Goal: Task Accomplishment & Management: Manage account settings

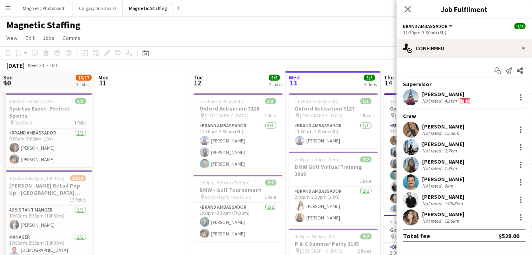
scroll to position [0, 286]
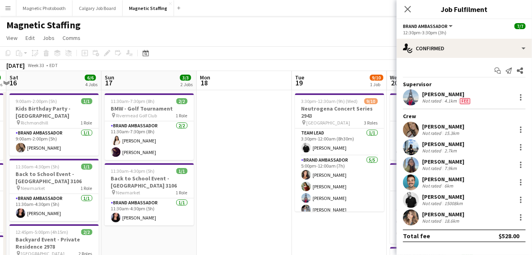
drag, startPoint x: 196, startPoint y: 163, endPoint x: 53, endPoint y: 171, distance: 142.8
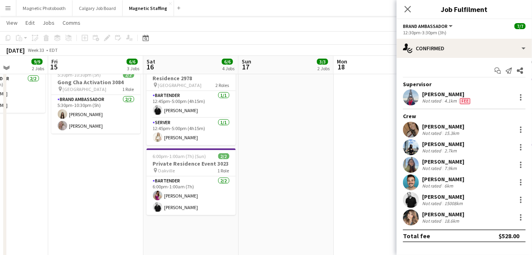
scroll to position [165, 0]
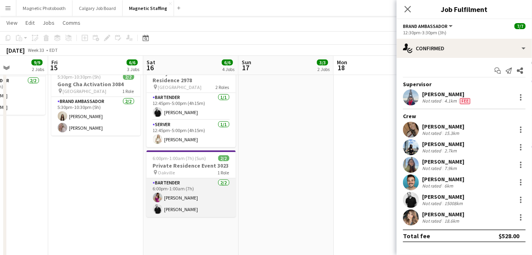
click at [186, 196] on app-card-role "Bartender [DATE] 6:00pm-1:00am (7h) [PERSON_NAME] [PERSON_NAME]" at bounding box center [191, 197] width 89 height 39
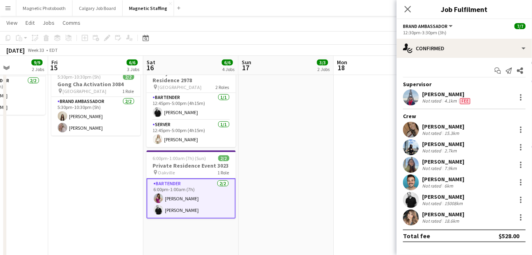
click at [241, 175] on app-date-cell "11:30am-7:30pm (8h) 2/2 BMW - Golf Tournament pin Rivermead Golf Club 1 Role Br…" at bounding box center [286, 109] width 95 height 370
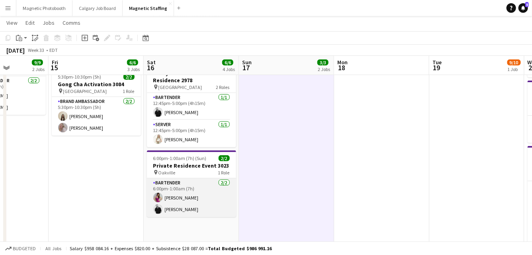
click at [193, 194] on app-card-role "Bartender [DATE] 6:00pm-1:00am (7h) [PERSON_NAME] [PERSON_NAME]" at bounding box center [191, 197] width 89 height 39
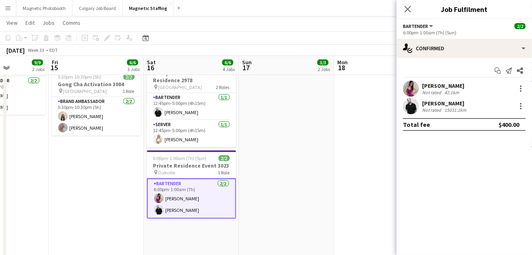
click at [495, 38] on app-options-switcher "Bartender All roles Bartender [DATE] 6:00pm-1:00am (7h) (Sun)" at bounding box center [464, 29] width 135 height 20
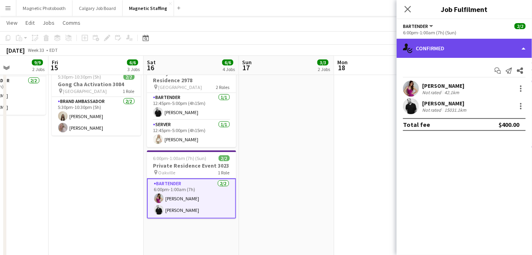
click at [486, 55] on div "single-neutral-actions-check-2 Confirmed" at bounding box center [464, 48] width 135 height 19
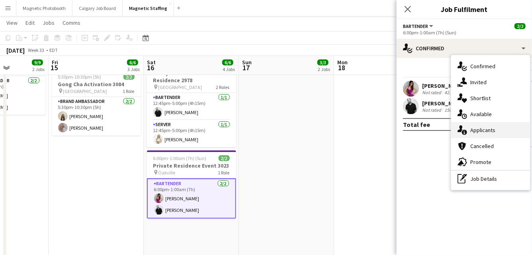
click at [473, 136] on div "single-neutral-actions-information Applicants" at bounding box center [490, 130] width 79 height 16
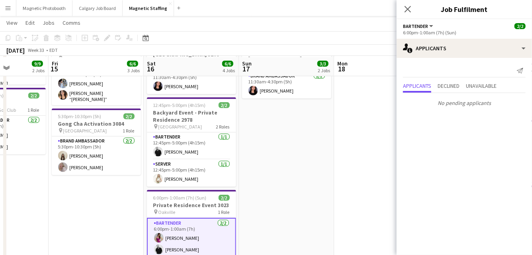
scroll to position [125, 0]
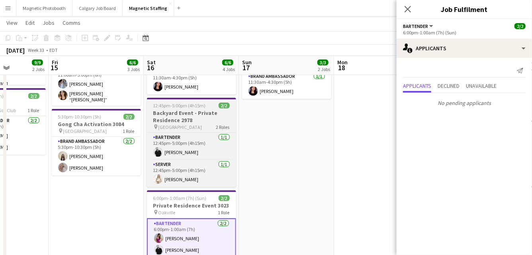
click at [174, 109] on h3 "Backyard Event - Private Residence 2978" at bounding box center [191, 116] width 89 height 14
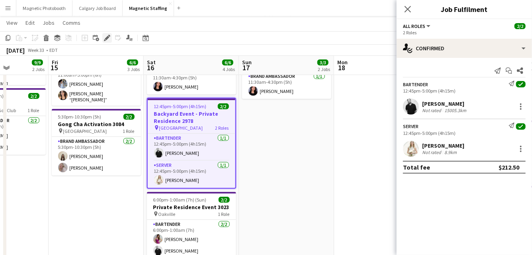
click at [104, 36] on icon "Edit" at bounding box center [107, 38] width 6 height 6
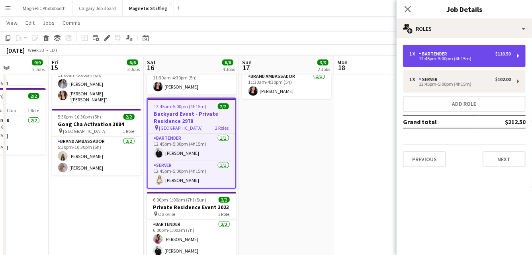
click at [433, 56] on div "Bartender" at bounding box center [434, 54] width 31 height 6
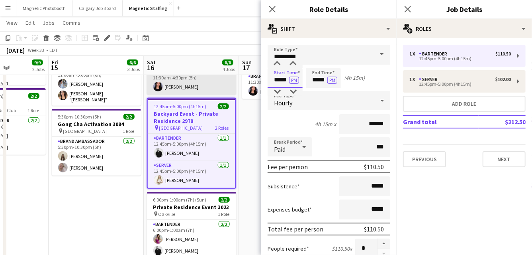
drag, startPoint x: 288, startPoint y: 80, endPoint x: 213, endPoint y: 75, distance: 75.5
click at [215, 78] on body "Menu Boards Boards Boards All jobs Status Workforce Workforce My Workforce Recr…" at bounding box center [266, 129] width 532 height 509
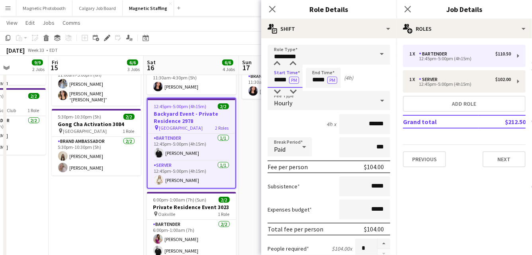
type input "*****"
drag, startPoint x: 309, startPoint y: 80, endPoint x: 266, endPoint y: 76, distance: 43.2
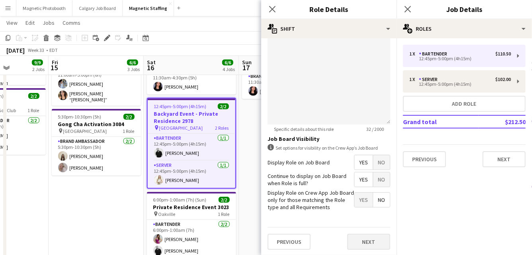
type input "*****"
click at [372, 241] on button "Next" at bounding box center [368, 241] width 43 height 16
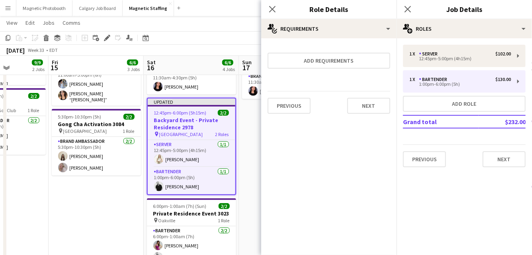
click at [369, 118] on div "Previous Next" at bounding box center [329, 105] width 123 height 29
click at [371, 107] on button "Next" at bounding box center [368, 106] width 43 height 16
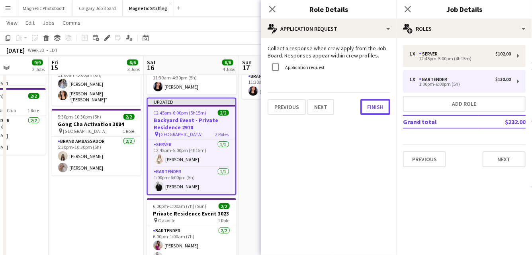
click at [371, 107] on button "Finish" at bounding box center [376, 107] width 30 height 16
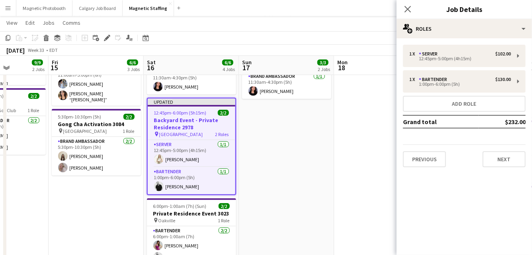
click at [171, 110] on span "12:45pm-6:00pm (5h15m)" at bounding box center [180, 113] width 53 height 6
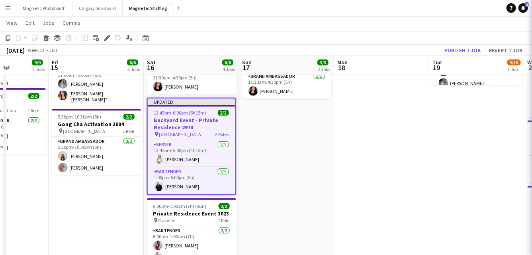
scroll to position [0, 237]
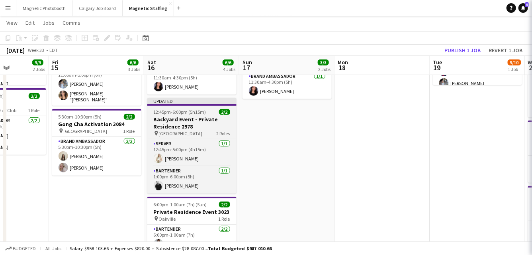
click at [171, 109] on span "12:45pm-6:00pm (5h15m)" at bounding box center [180, 112] width 53 height 6
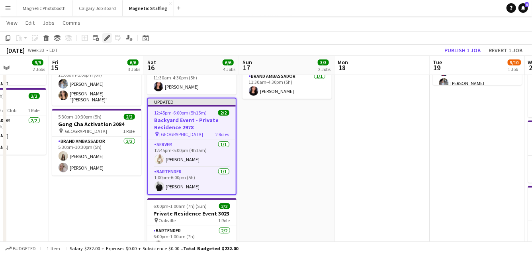
click at [106, 35] on icon "Edit" at bounding box center [107, 38] width 6 height 6
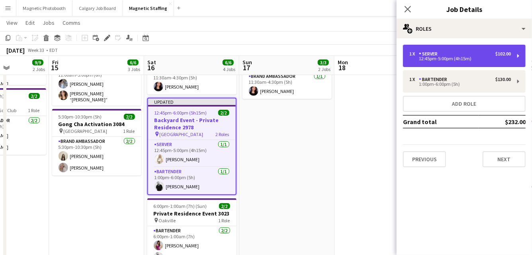
click at [473, 61] on div "1 x Server $102.00 12:45pm-5:00pm (4h15m)" at bounding box center [464, 56] width 123 height 22
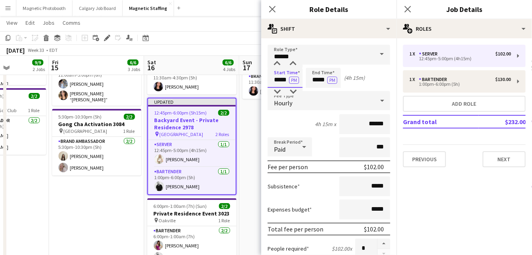
drag, startPoint x: 282, startPoint y: 79, endPoint x: 210, endPoint y: 72, distance: 71.6
click at [221, 77] on body "Menu Boards Boards Boards All jobs Status Workforce Workforce My Workforce Recr…" at bounding box center [266, 129] width 532 height 509
type input "*****"
drag, startPoint x: 326, startPoint y: 80, endPoint x: 268, endPoint y: 76, distance: 57.9
click at [269, 78] on div "Start Time ***** PM End Time ***** PM (4h)" at bounding box center [329, 78] width 123 height 20
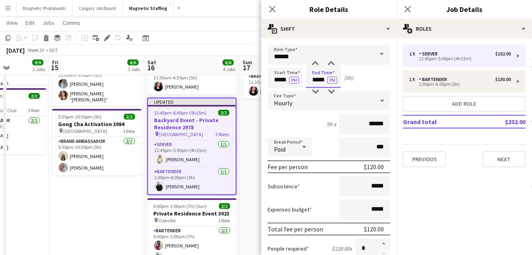
scroll to position [284, 0]
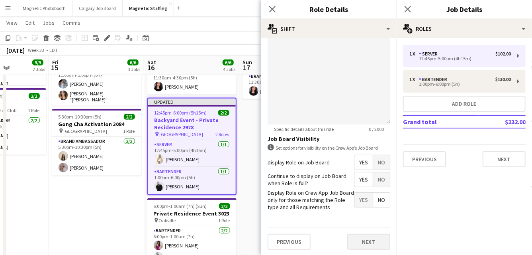
type input "*****"
click at [378, 243] on button "Next" at bounding box center [368, 241] width 43 height 16
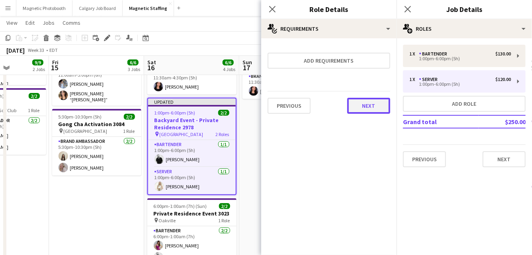
click at [380, 109] on button "Next" at bounding box center [368, 106] width 43 height 16
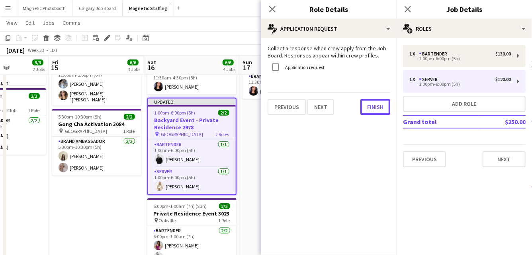
click at [380, 109] on button "Finish" at bounding box center [376, 107] width 30 height 16
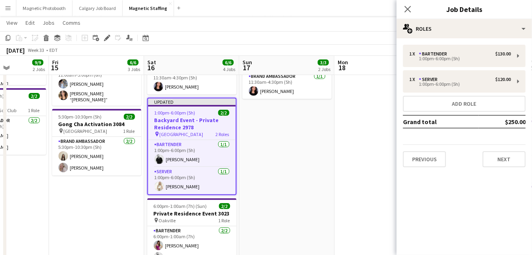
click at [307, 159] on app-date-cell "11:30am-7:30pm (8h) 2/2 BMW - Golf Tournament pin Rivermead Golf Club 1 Role Br…" at bounding box center [286, 149] width 95 height 370
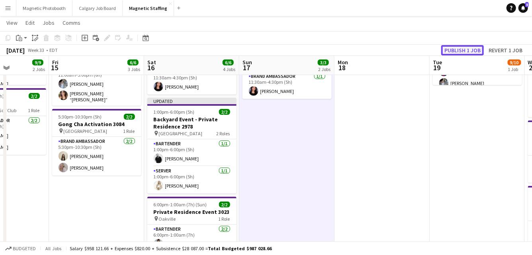
click at [460, 50] on button "Publish 1 job" at bounding box center [462, 50] width 43 height 10
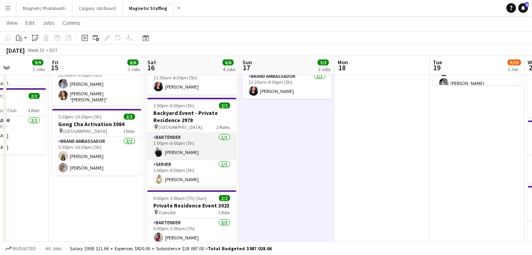
click at [177, 149] on app-card-role "Bartender [DATE] 1:00pm-6:00pm (5h) [PERSON_NAME]" at bounding box center [191, 146] width 89 height 27
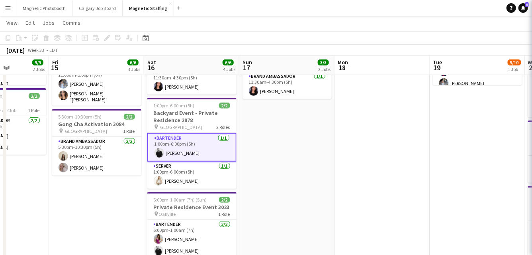
scroll to position [0, 236]
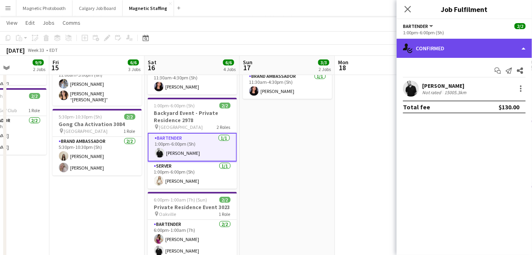
click at [471, 43] on div "single-neutral-actions-check-2 Confirmed" at bounding box center [464, 48] width 135 height 19
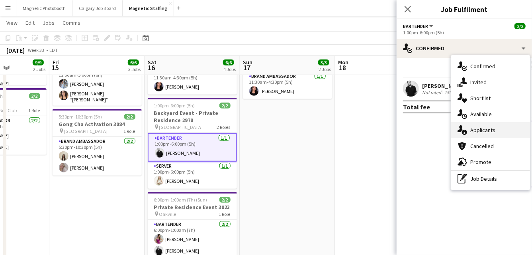
click at [470, 133] on div "single-neutral-actions-information Applicants" at bounding box center [490, 130] width 79 height 16
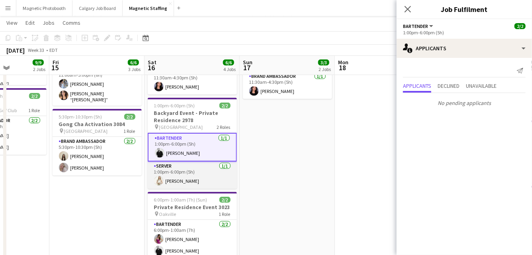
click at [186, 174] on app-card-role "Server [DATE] 1:00pm-6:00pm (5h) [PERSON_NAME]" at bounding box center [192, 174] width 89 height 27
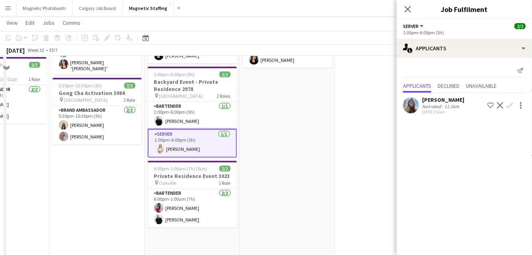
scroll to position [159, 0]
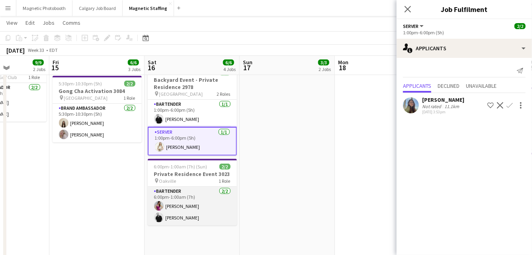
click at [203, 200] on app-card-role "Bartender [DATE] 6:00pm-1:00am (7h) [PERSON_NAME] [PERSON_NAME]" at bounding box center [192, 205] width 89 height 39
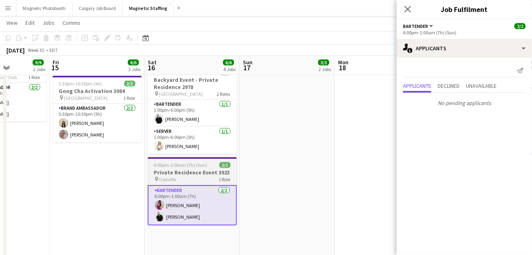
click at [178, 169] on h3 "Private Residence Event 3023" at bounding box center [192, 172] width 89 height 7
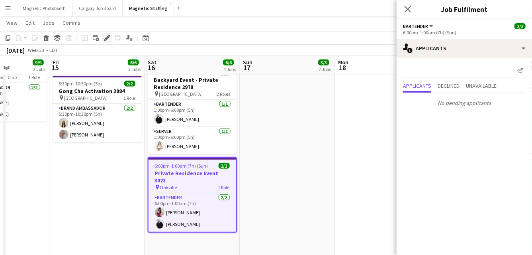
click at [107, 36] on icon "Edit" at bounding box center [107, 38] width 6 height 6
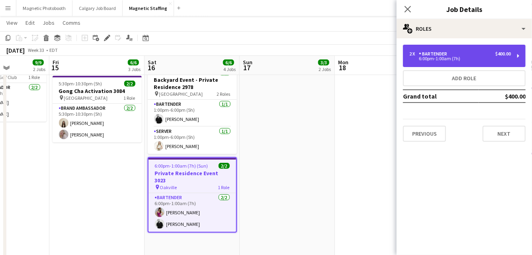
click at [435, 53] on div "Bartender" at bounding box center [434, 54] width 31 height 6
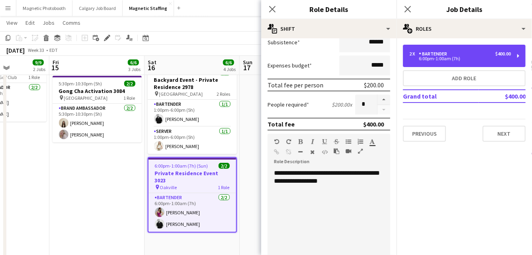
scroll to position [284, 0]
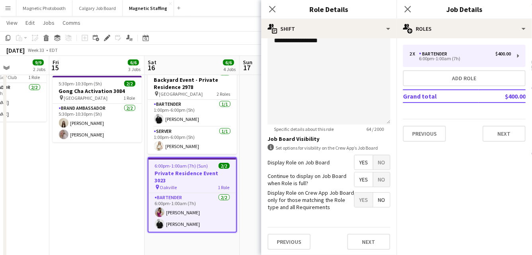
click at [257, 191] on app-date-cell "11:30am-7:30pm (8h) 2/2 BMW - Golf Tournament pin Rivermead Golf Club 1 Role Br…" at bounding box center [287, 116] width 95 height 370
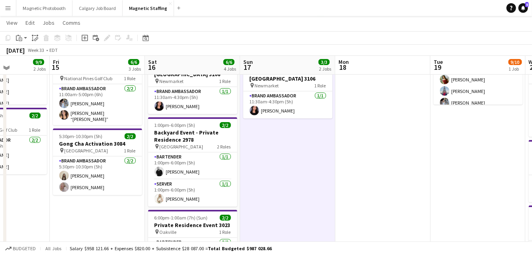
scroll to position [105, 0]
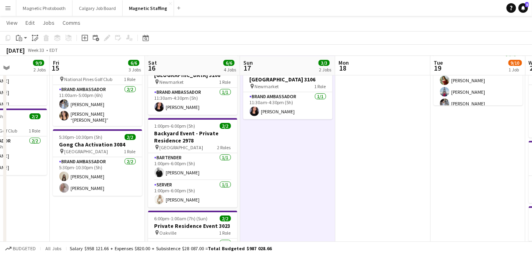
click at [8, 10] on app-icon "Menu" at bounding box center [8, 8] width 6 height 6
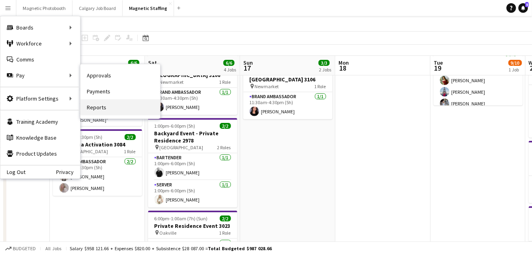
click at [159, 106] on link "Reports" at bounding box center [120, 107] width 80 height 16
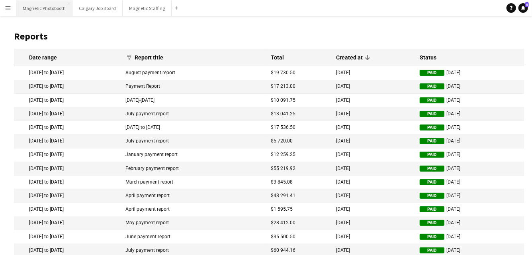
click at [53, 12] on button "Magnetic Photobooth Close" at bounding box center [44, 8] width 56 height 16
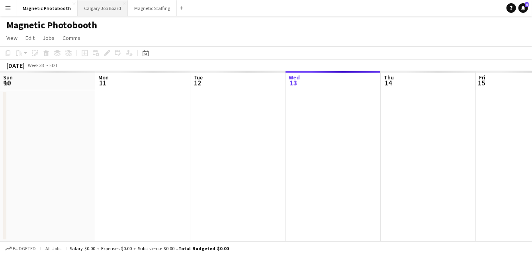
scroll to position [0, 190]
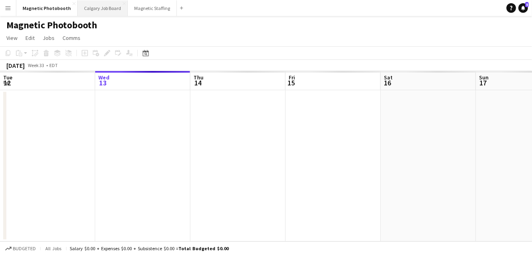
click at [95, 12] on button "Calgary Job Board Close" at bounding box center [103, 8] width 50 height 16
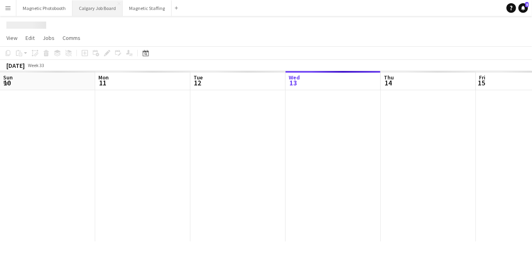
scroll to position [0, 190]
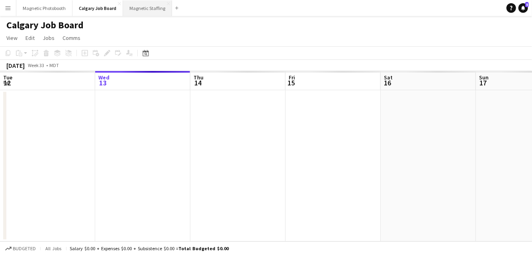
click at [140, 11] on button "Magnetic Staffing Close" at bounding box center [147, 8] width 49 height 16
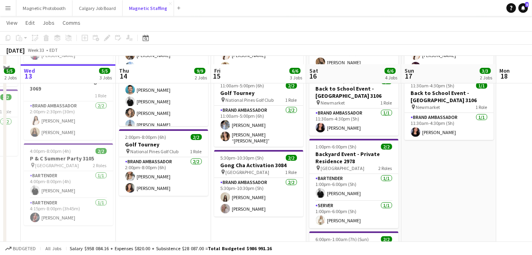
scroll to position [93, 0]
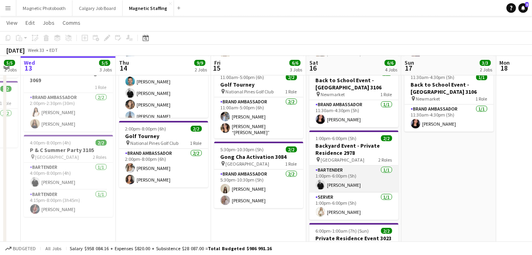
click at [322, 180] on app-user-avatar at bounding box center [321, 185] width 10 height 10
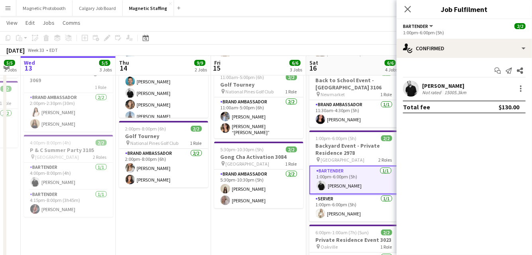
click at [412, 92] on app-user-avatar at bounding box center [411, 88] width 16 height 16
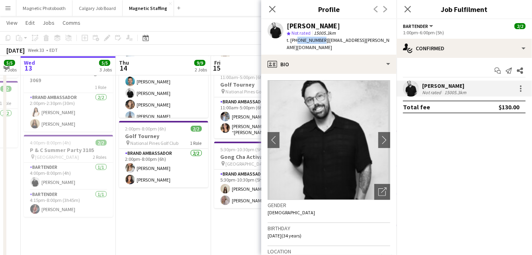
drag, startPoint x: 296, startPoint y: 41, endPoint x: 319, endPoint y: 41, distance: 22.7
click at [319, 41] on span "t. [PHONE_NUMBER]" at bounding box center [307, 40] width 41 height 6
copy span "5145187796"
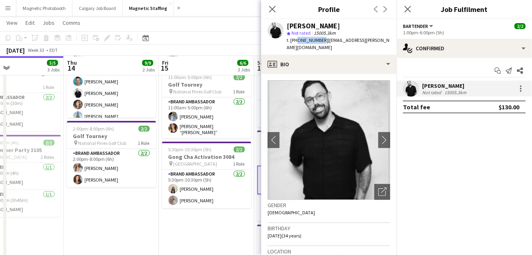
drag, startPoint x: 153, startPoint y: 115, endPoint x: 124, endPoint y: 115, distance: 28.7
click at [124, 115] on app-calendar-viewport "Sun 10 16/17 3 Jobs Mon 11 Tue 12 5/5 2 Jobs Wed 13 5/5 3 Jobs Thu 14 9/9 2 Job…" at bounding box center [266, 170] width 532 height 465
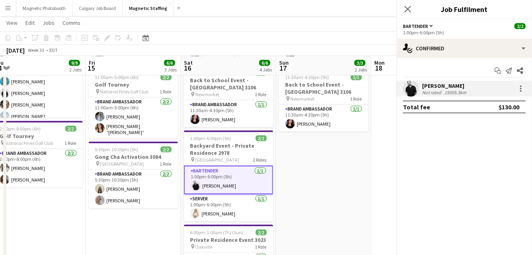
scroll to position [0, 299]
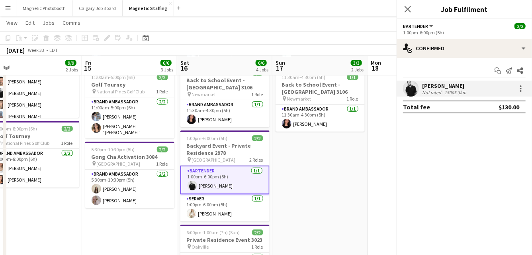
drag, startPoint x: 184, startPoint y: 125, endPoint x: 125, endPoint y: 131, distance: 59.7
click at [125, 131] on app-calendar-viewport "Mon 11 Tue 12 5/5 2 Jobs Wed 13 5/5 3 Jobs Thu 14 9/9 2 Jobs Fri 15 6/6 3 Jobs …" at bounding box center [266, 170] width 532 height 465
